Goal: Task Accomplishment & Management: Complete application form

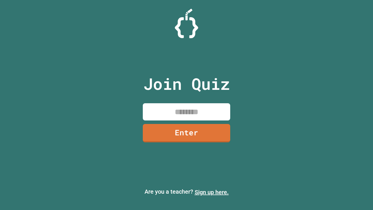
click at [212, 192] on link "Sign up here." at bounding box center [212, 192] width 34 height 7
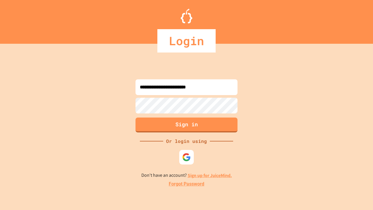
type input "**********"
